Goal: Transaction & Acquisition: Subscribe to service/newsletter

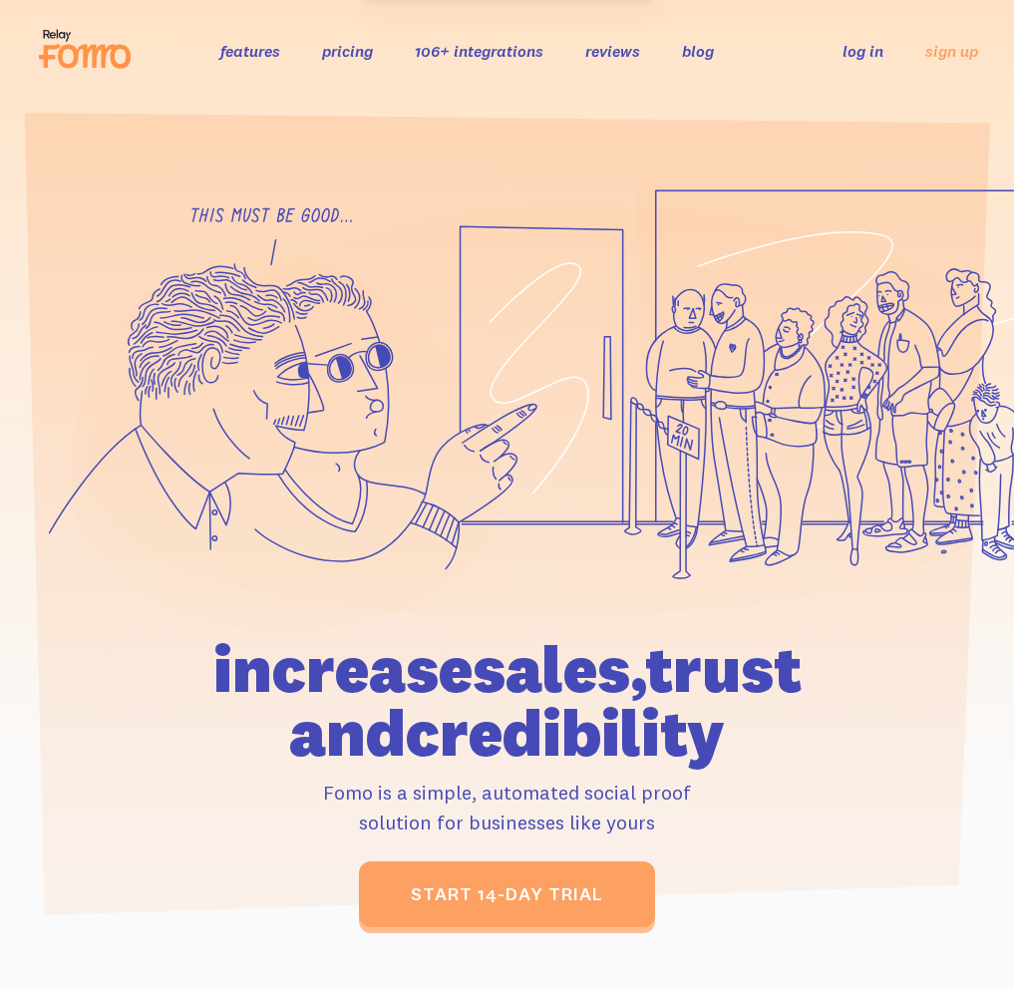
click at [872, 59] on link "log in" at bounding box center [863, 51] width 41 height 20
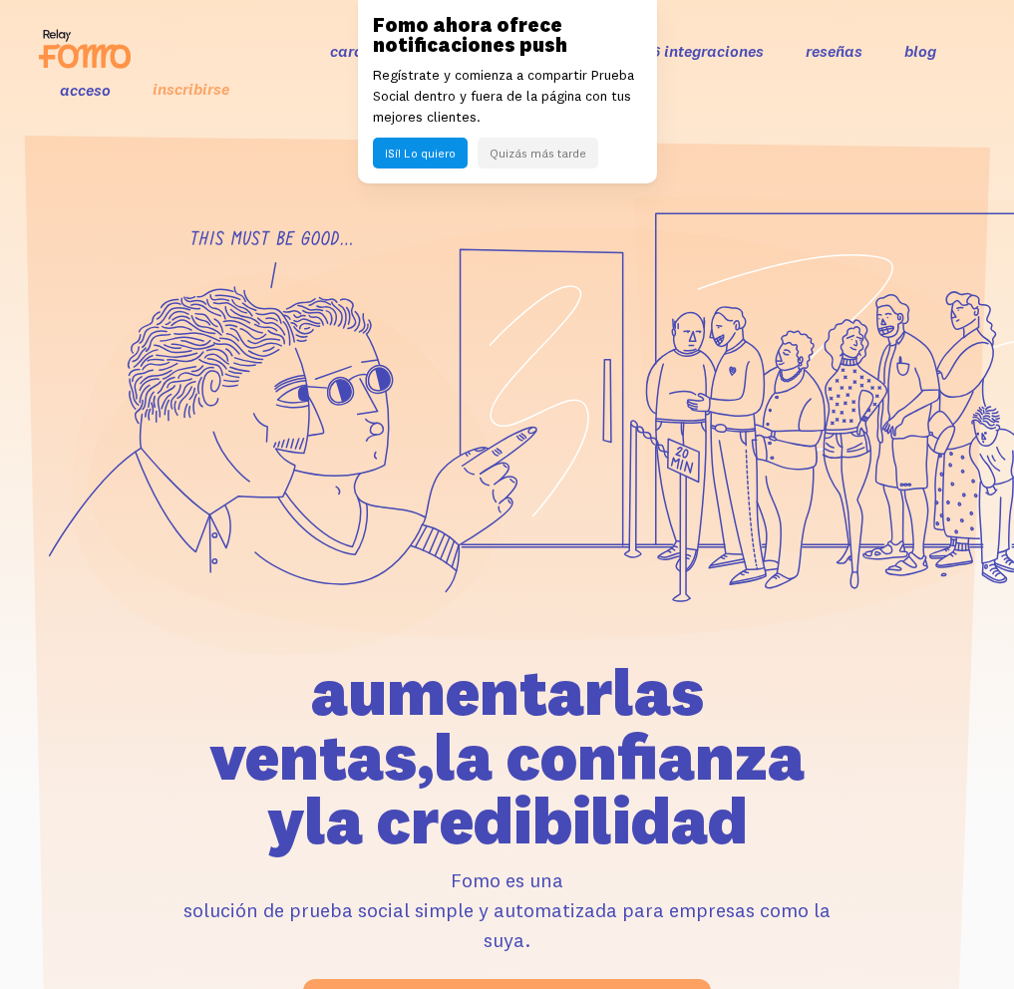
click at [550, 151] on font "Quizás más tarde" at bounding box center [538, 153] width 97 height 15
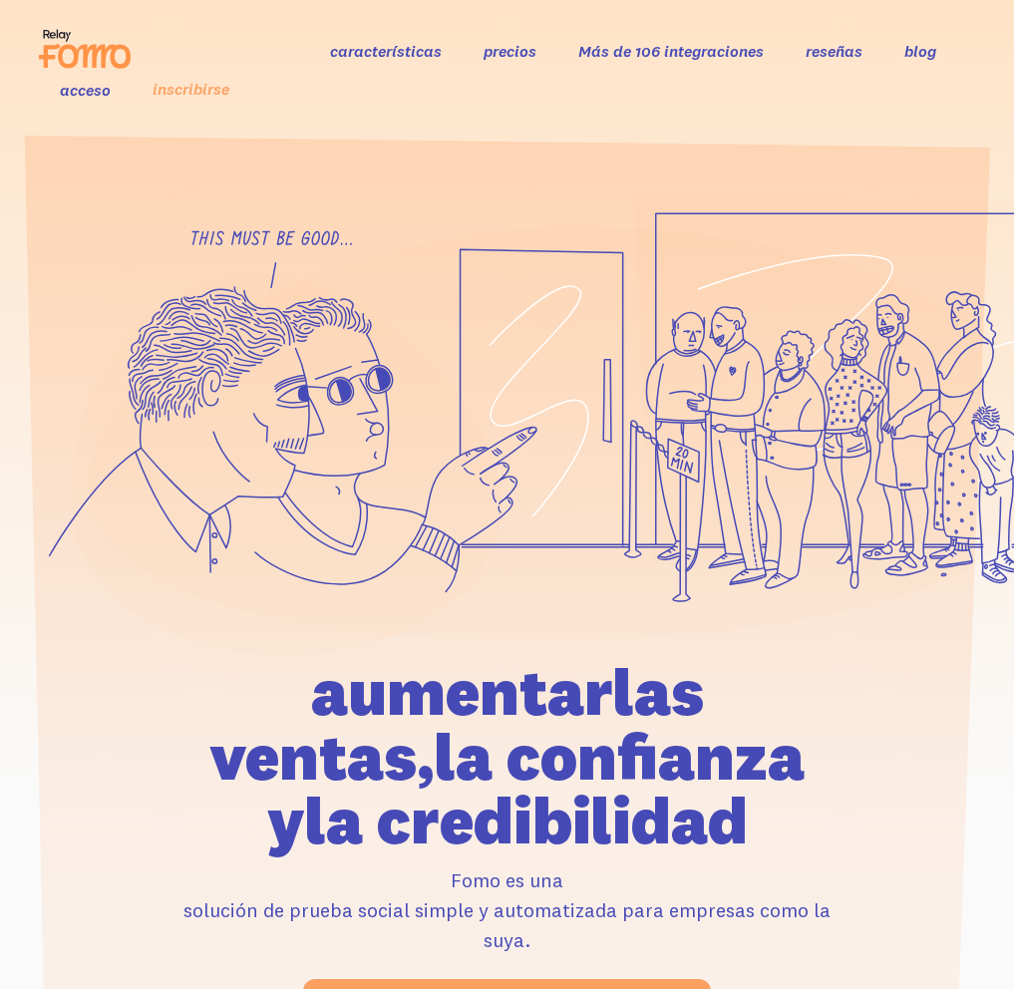
click at [516, 56] on font "precios" at bounding box center [510, 51] width 53 height 20
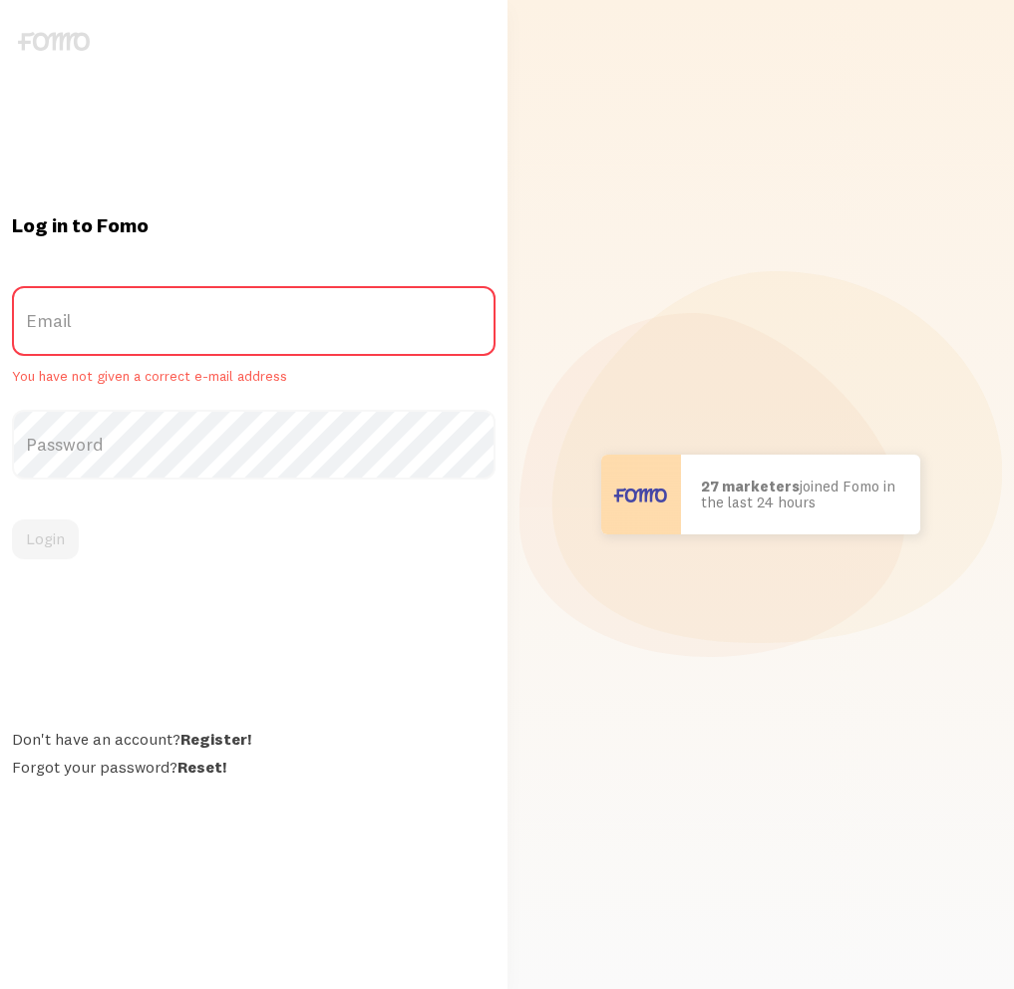
click at [238, 331] on label "Email" at bounding box center [254, 321] width 484 height 70
click at [238, 331] on input "Email" at bounding box center [254, 321] width 484 height 70
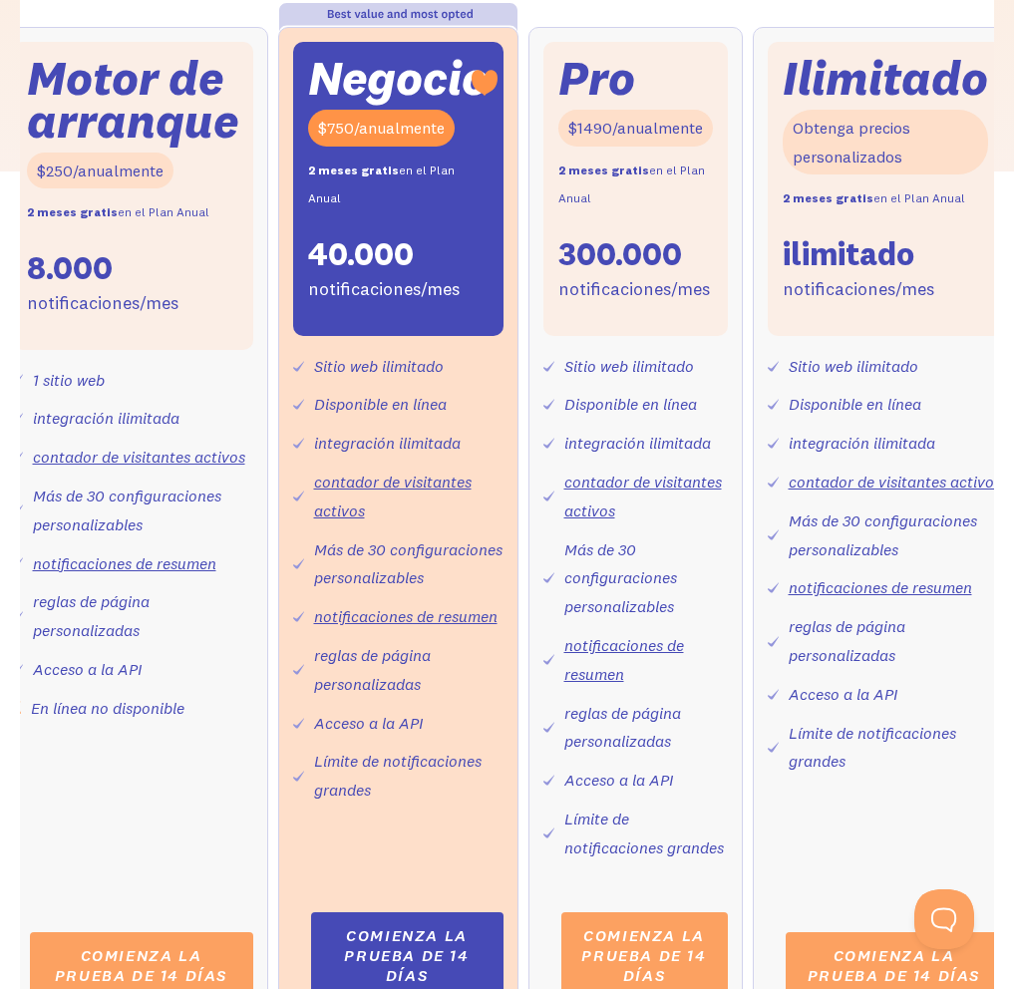
scroll to position [675, 0]
